Goal: Task Accomplishment & Management: Use online tool/utility

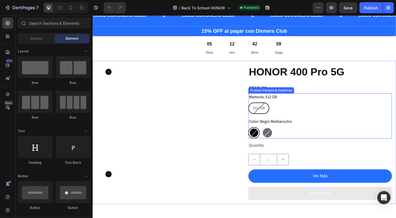
scroll to position [302, 0]
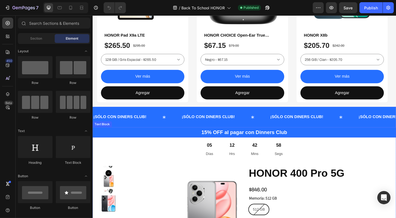
click at [255, 142] on p "15% OFF al pagar con Dinners Club" at bounding box center [257, 142] width 329 height 10
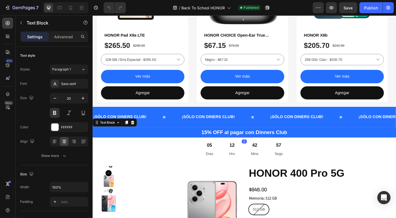
click at [270, 140] on p "15% OFF al pagar con Dinners Club" at bounding box center [257, 142] width 329 height 10
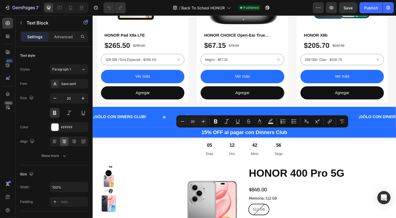
click at [277, 142] on p "15% OFF al pagar con Dinners Club" at bounding box center [257, 142] width 329 height 10
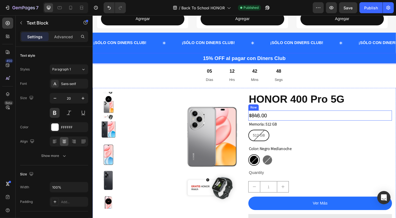
scroll to position [440, 0]
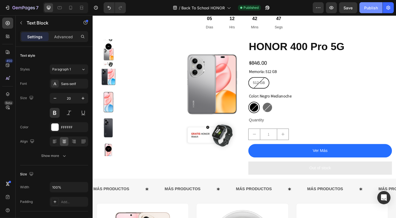
click at [377, 7] on div "Publish" at bounding box center [371, 8] width 14 height 6
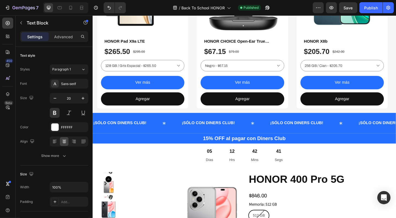
scroll to position [350, 0]
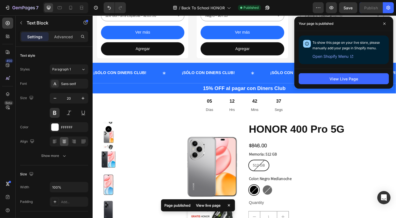
click at [97, 90] on p "15% OFF al pagar con Diners Club" at bounding box center [257, 95] width 329 height 10
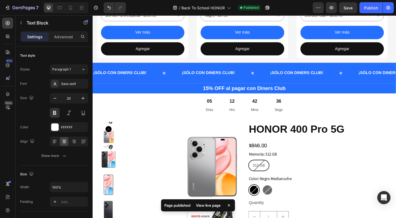
click at [107, 83] on div "¡SÓLO CON DINERS CLUB! Text Block" at bounding box center [122, 77] width 59 height 13
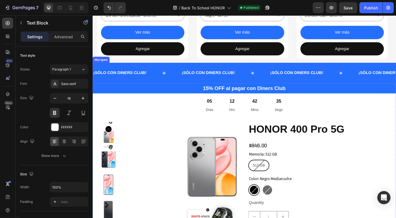
click at [143, 71] on div "¡SÓLO CON DINERS CLUB! Text Block 0 ¡SÓLO CON DINERS CLUB! Text Block 0 ¡SÓLO C…" at bounding box center [257, 78] width 330 height 22
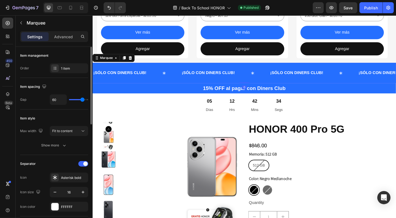
drag, startPoint x: 56, startPoint y: 36, endPoint x: 56, endPoint y: 47, distance: 11.3
click at [57, 36] on p "Advanced" at bounding box center [63, 37] width 19 height 6
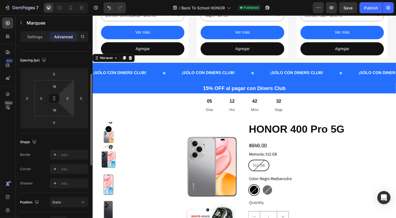
scroll to position [0, 0]
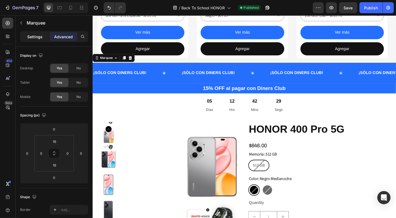
click at [34, 34] on p "Settings" at bounding box center [34, 37] width 15 height 6
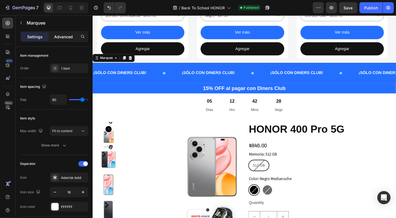
click at [55, 35] on p "Advanced" at bounding box center [63, 37] width 19 height 6
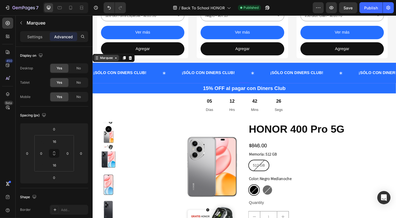
click at [105, 62] on div "Marquee" at bounding box center [107, 61] width 16 height 5
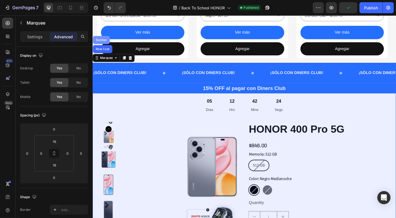
click at [104, 43] on div "Section" at bounding box center [102, 41] width 14 height 3
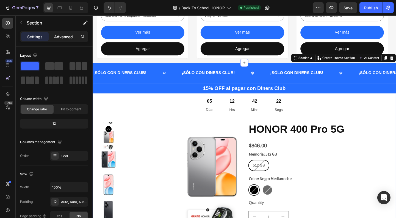
click at [60, 35] on p "Advanced" at bounding box center [63, 37] width 19 height 6
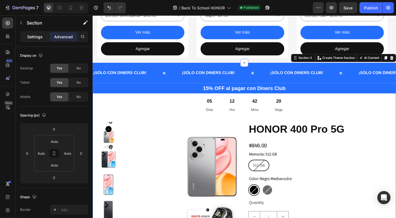
click at [42, 36] on p "Settings" at bounding box center [34, 37] width 15 height 6
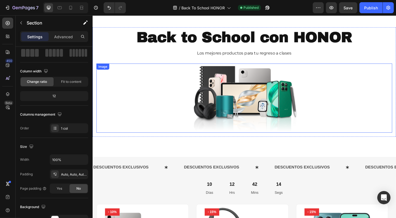
scroll to position [75, 0]
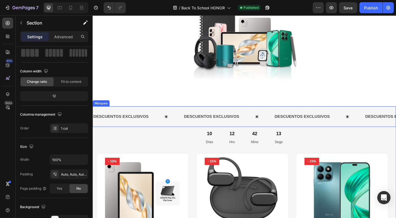
click at [161, 114] on div "DESCUENTOS EXCLUSIVOS Text Block DESCUENTOS EXCLUSIVOS Text Block DESCUENTOS EX…" at bounding box center [257, 125] width 330 height 22
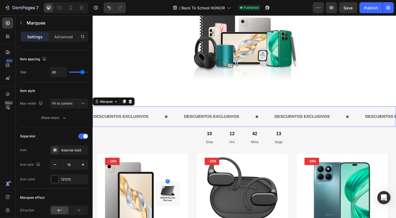
scroll to position [0, 0]
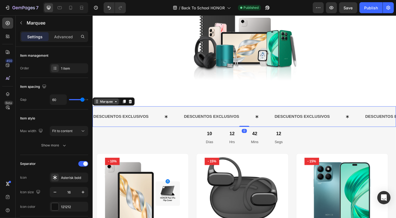
click at [116, 107] on icon at bounding box center [117, 109] width 4 height 4
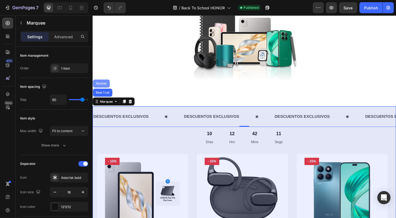
click at [102, 88] on div "Section" at bounding box center [102, 89] width 14 height 3
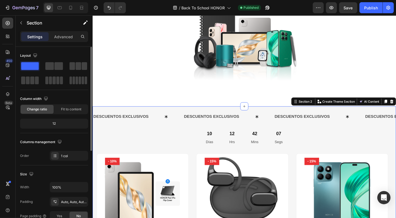
click at [58, 123] on div "12" at bounding box center [54, 124] width 66 height 8
click at [54, 125] on div "12" at bounding box center [54, 124] width 66 height 8
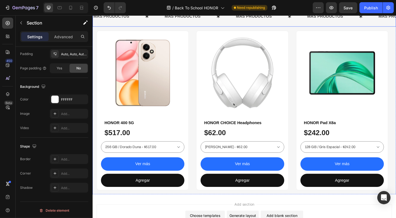
scroll to position [570, 0]
